Goal: Task Accomplishment & Management: Manage account settings

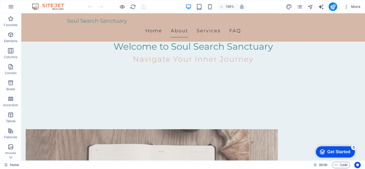
scroll to position [147, 0]
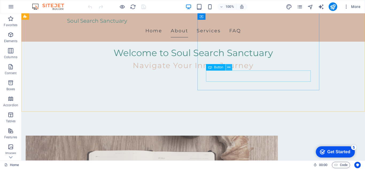
click at [229, 68] on icon at bounding box center [229, 68] width 3 height 6
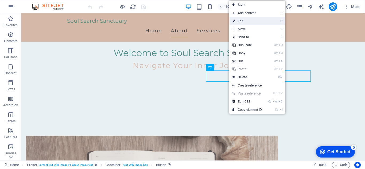
click at [239, 21] on link "⏎ Edit" at bounding box center [248, 21] width 36 height 8
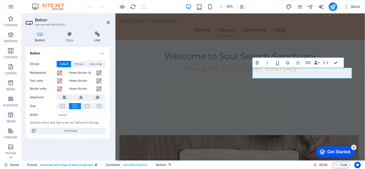
click at [97, 33] on icon at bounding box center [97, 34] width 25 height 5
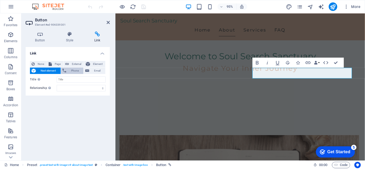
click at [75, 73] on span "Phone" at bounding box center [75, 71] width 14 height 6
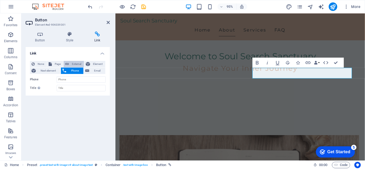
click at [75, 63] on span "External" at bounding box center [77, 64] width 12 height 6
select select "blank"
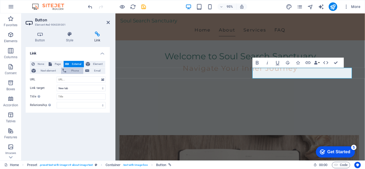
click at [77, 70] on span "Phone" at bounding box center [75, 71] width 14 height 6
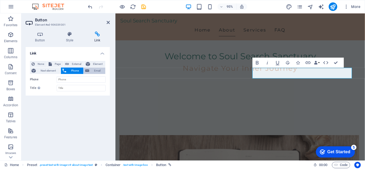
click at [93, 70] on span "Email" at bounding box center [97, 71] width 13 height 6
click at [76, 70] on span "Phone" at bounding box center [75, 71] width 14 height 6
type input "9"
type input "4142959925"
click at [40, 36] on icon at bounding box center [40, 34] width 29 height 5
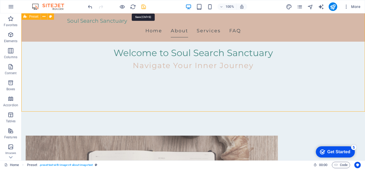
click at [144, 6] on icon "save" at bounding box center [144, 7] width 6 height 6
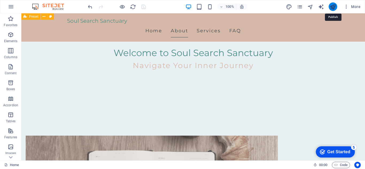
click at [333, 6] on icon "publish" at bounding box center [333, 7] width 6 height 6
